Goal: Task Accomplishment & Management: Manage account settings

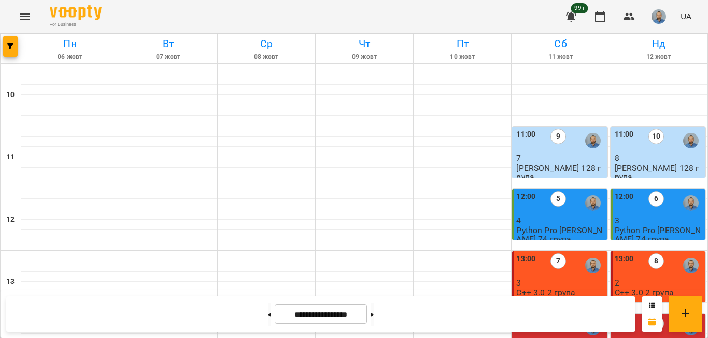
scroll to position [259, 0]
click at [374, 315] on button at bounding box center [372, 313] width 3 height 23
type input "**********"
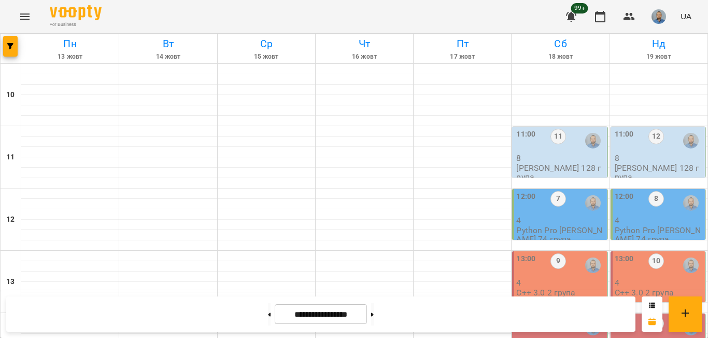
scroll to position [311, 0]
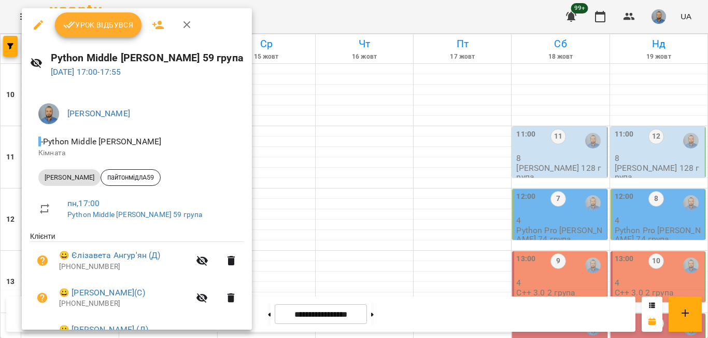
click at [91, 27] on span "Урок відбувся" at bounding box center [98, 25] width 71 height 12
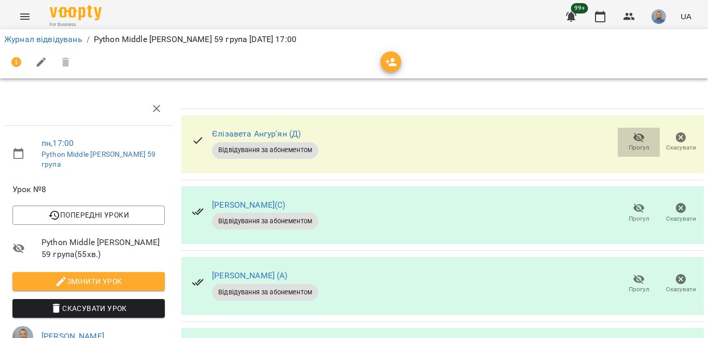
click at [629, 145] on span "Прогул" at bounding box center [639, 147] width 21 height 9
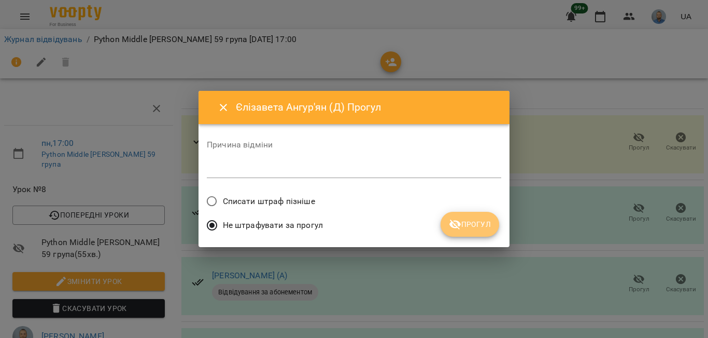
click at [467, 221] on span "Прогул" at bounding box center [470, 224] width 42 height 12
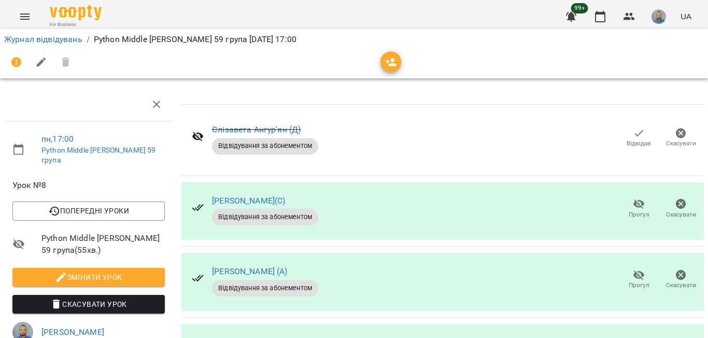
scroll to position [104, 0]
click at [624, 269] on span "Прогул" at bounding box center [639, 279] width 30 height 21
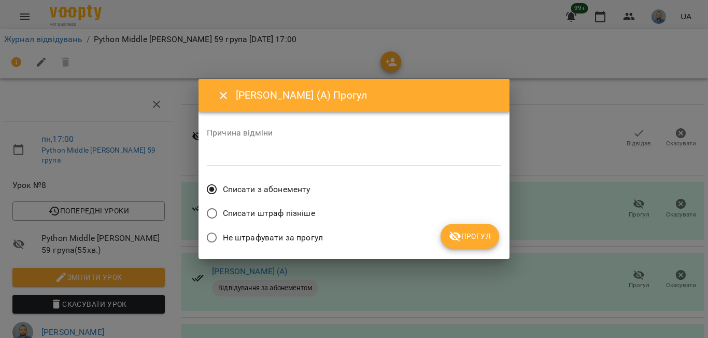
click at [485, 235] on span "Прогул" at bounding box center [470, 236] width 42 height 12
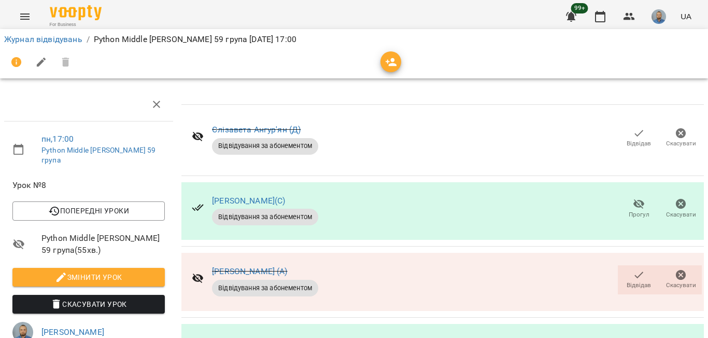
scroll to position [57, 0]
click at [627, 280] on span "Відвідав" at bounding box center [639, 284] width 24 height 9
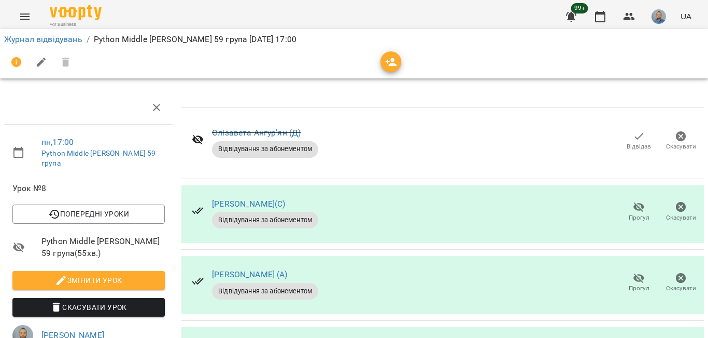
scroll to position [0, 0]
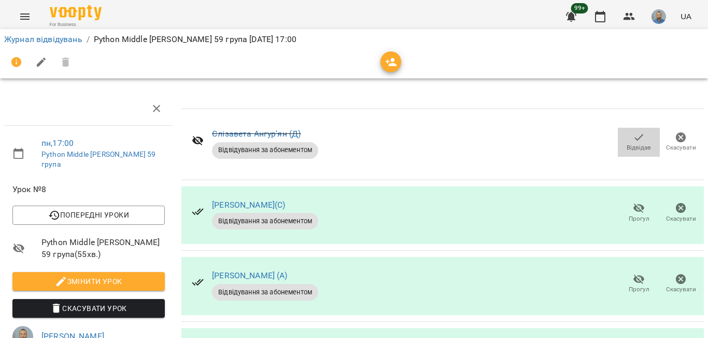
click at [631, 144] on span "Відвідав" at bounding box center [639, 141] width 30 height 21
